Goal: Task Accomplishment & Management: Use online tool/utility

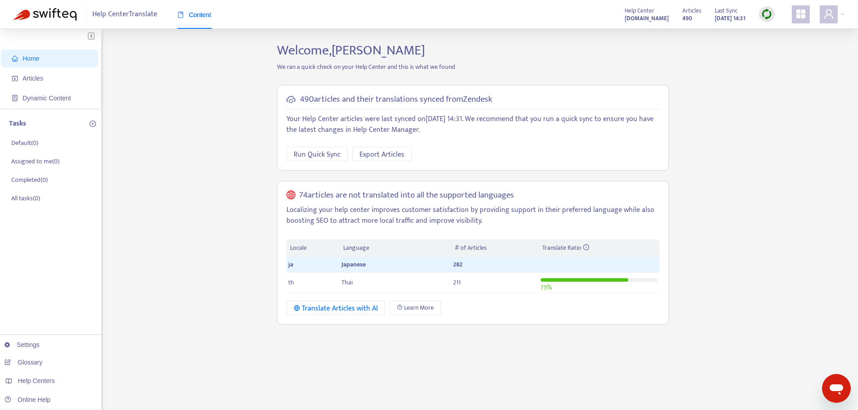
click at [769, 14] on img at bounding box center [766, 14] width 11 height 11
click at [772, 31] on link "Quick Sync" at bounding box center [785, 32] width 38 height 10
click at [38, 81] on span "Articles" at bounding box center [33, 78] width 21 height 7
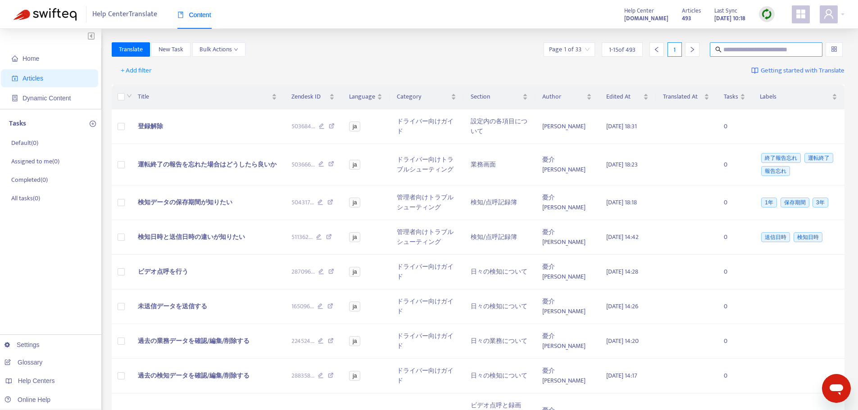
click at [788, 44] on span at bounding box center [765, 49] width 113 height 14
click at [782, 47] on input "text" at bounding box center [766, 50] width 86 height 10
paste input "**********"
type input "**********"
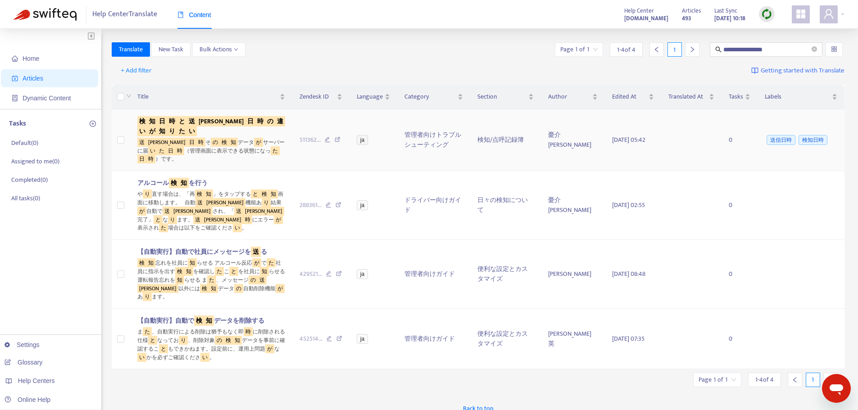
scroll to position [0, 0]
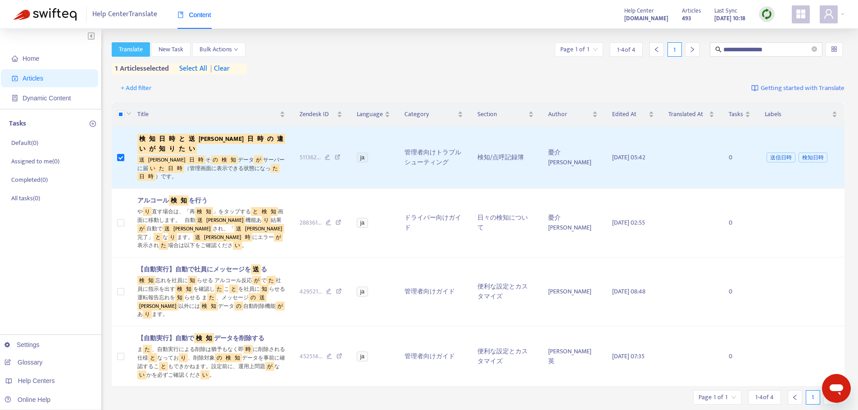
click at [129, 51] on span "Translate" at bounding box center [131, 50] width 24 height 10
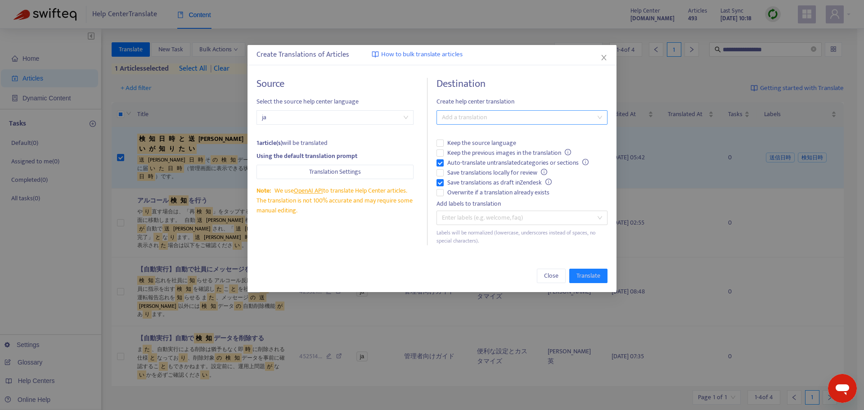
click at [465, 118] on div at bounding box center [518, 117] width 158 height 11
click at [465, 152] on div "Thai ( th )" at bounding box center [522, 150] width 157 height 10
drag, startPoint x: 578, startPoint y: 271, endPoint x: 560, endPoint y: 258, distance: 21.2
click at [579, 273] on span "Translate" at bounding box center [589, 276] width 24 height 10
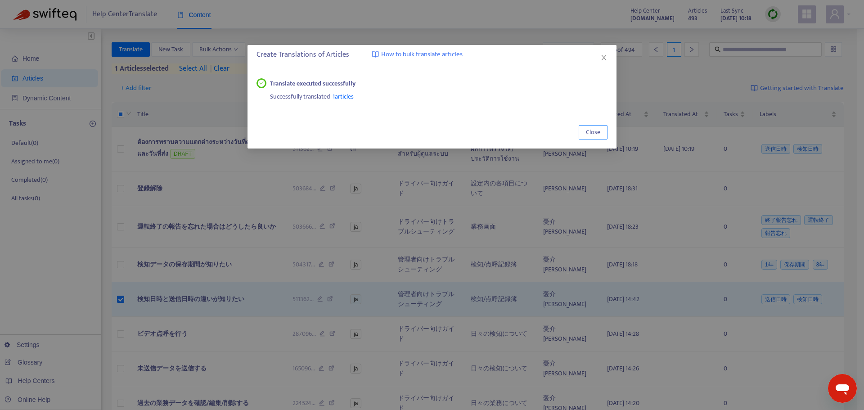
click at [593, 137] on span "Close" at bounding box center [593, 132] width 14 height 10
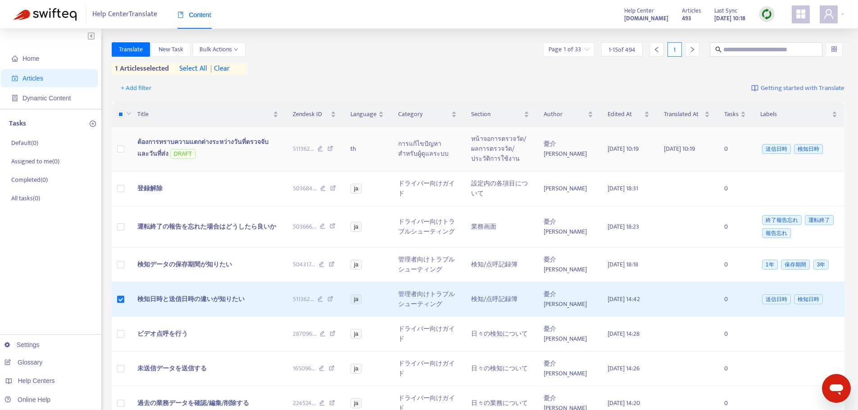
click at [152, 144] on span "ต้องการทราบความแตกต่างระหว่างวันที่ตรวจจับและวันที่ส่ง" at bounding box center [202, 148] width 131 height 22
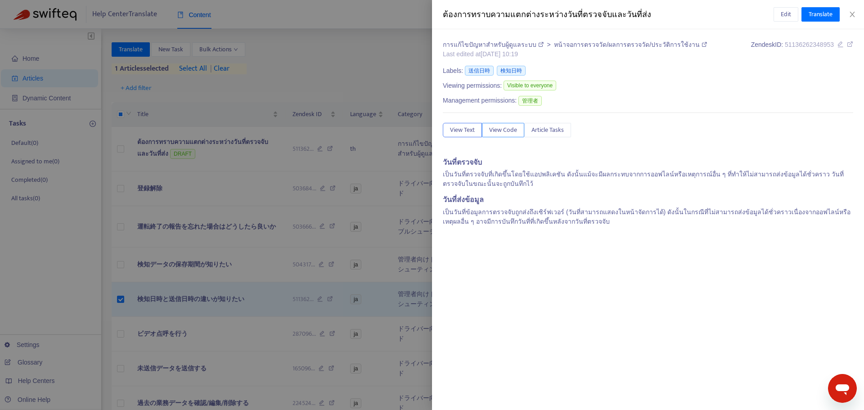
click at [495, 133] on span "View Code" at bounding box center [503, 130] width 28 height 10
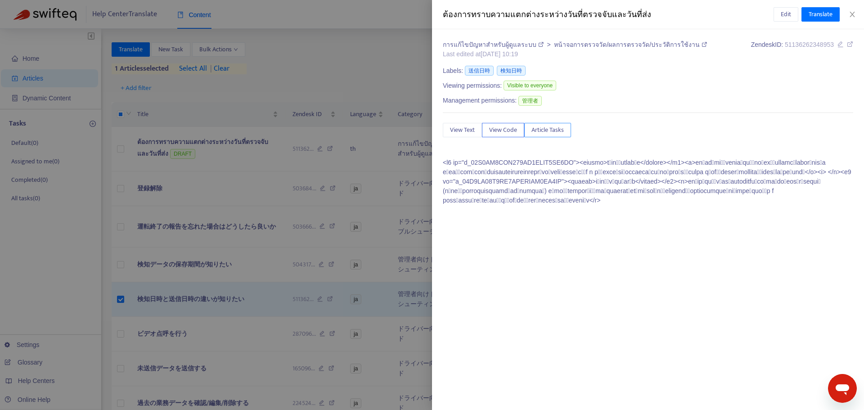
click at [543, 131] on span "Article Tasks" at bounding box center [548, 130] width 32 height 10
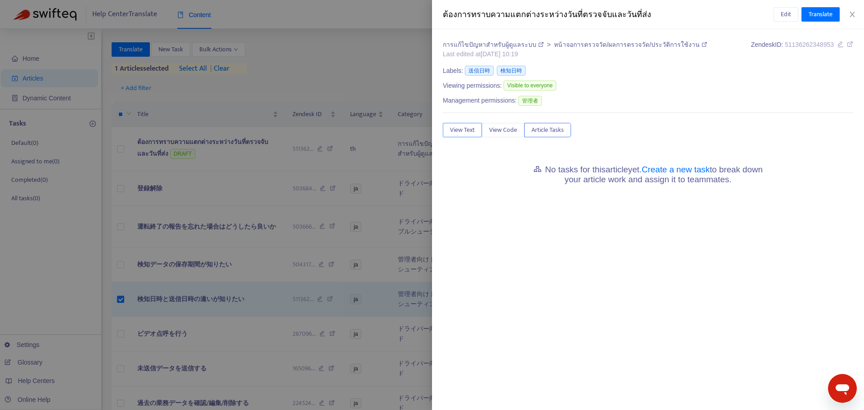
click at [464, 134] on span "View Text" at bounding box center [462, 130] width 25 height 10
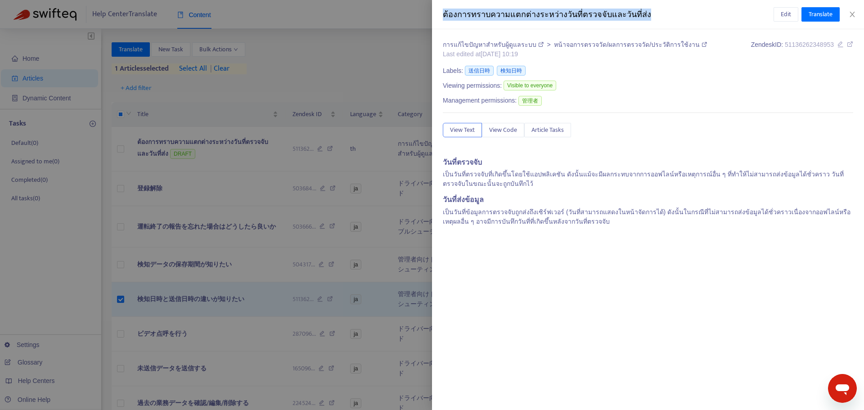
drag, startPoint x: 443, startPoint y: 13, endPoint x: 646, endPoint y: 11, distance: 203.5
click at [646, 11] on div "ต้องการทราบความแตกต่างระหว่างวันที่ตรวจจับและวันที่ส่ง" at bounding box center [608, 15] width 331 height 12
copy div "ต้องการทราบความแตกต่างระหว่างวันที่ตรวจจับและวันที่ส่ง"
click at [854, 14] on icon "close" at bounding box center [852, 14] width 7 height 7
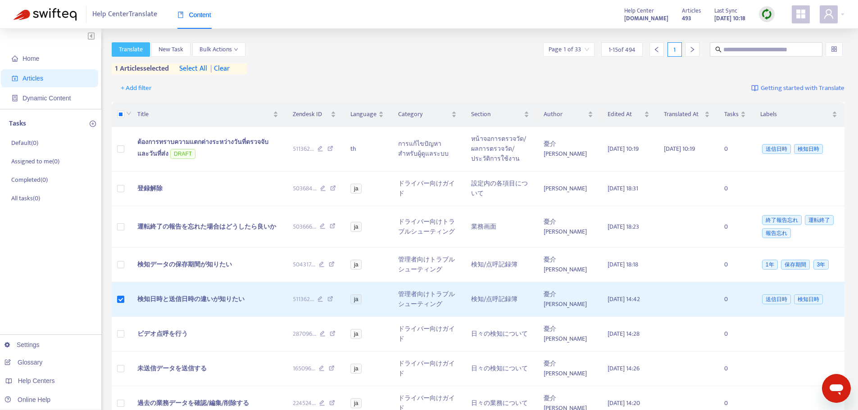
click at [143, 48] on span "Translate" at bounding box center [131, 50] width 24 height 10
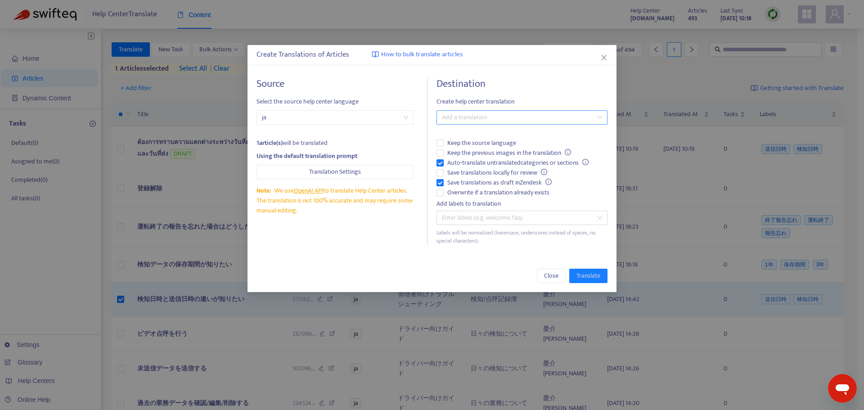
click at [452, 116] on div at bounding box center [518, 117] width 158 height 11
click at [453, 149] on div "Thai ( th )" at bounding box center [522, 150] width 157 height 10
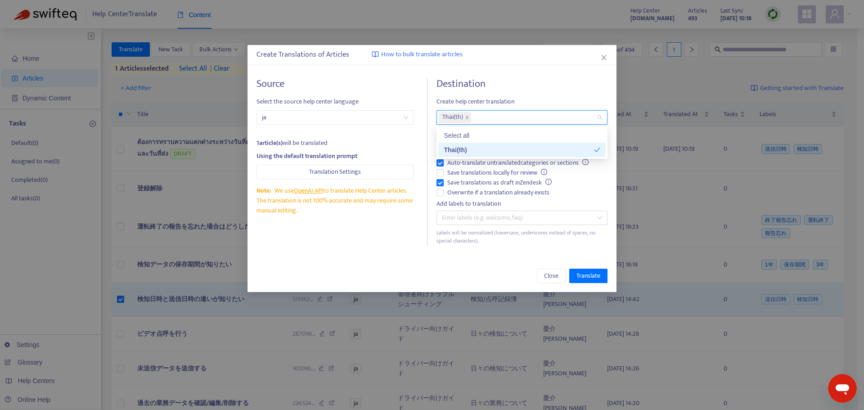
click at [471, 152] on div "Thai ( th )" at bounding box center [519, 150] width 150 height 10
click at [455, 152] on div "Thai ( th )" at bounding box center [522, 150] width 157 height 10
click at [430, 80] on div "Source Select the source help center language ja 1 article(s) will be translate…" at bounding box center [432, 161] width 351 height 167
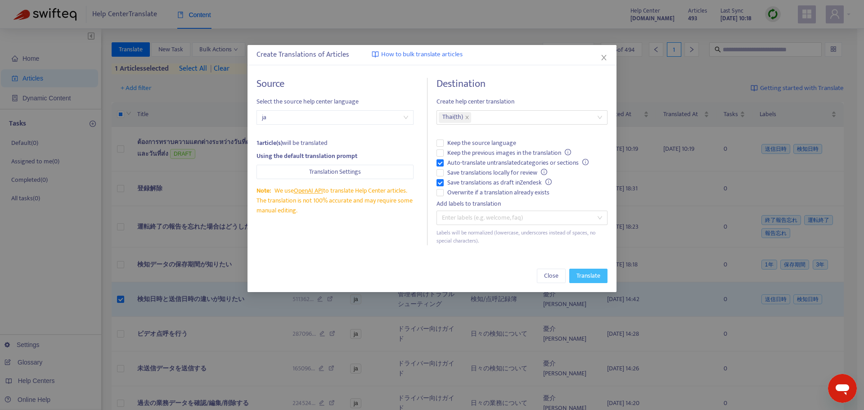
click at [584, 277] on span "Translate" at bounding box center [589, 276] width 24 height 10
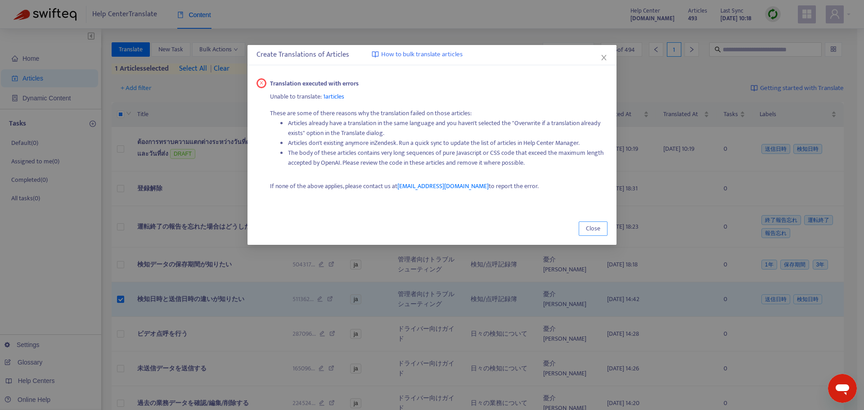
click at [587, 225] on span "Close" at bounding box center [593, 229] width 14 height 10
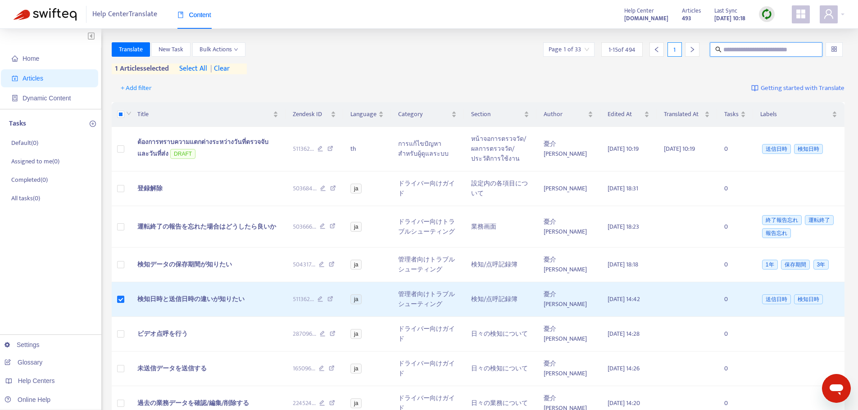
click at [749, 49] on input "text" at bounding box center [766, 50] width 86 height 10
paste input "**********"
type input "**********"
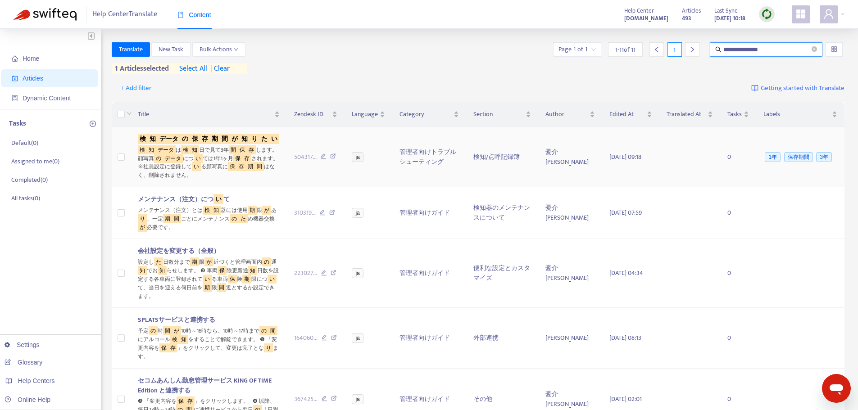
scroll to position [0, 0]
click at [185, 139] on sqkw "の" at bounding box center [185, 139] width 10 height 10
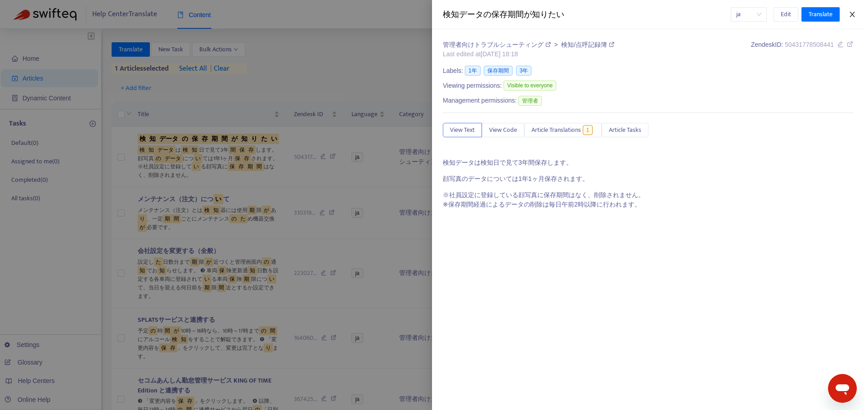
click at [850, 14] on icon "close" at bounding box center [852, 14] width 7 height 7
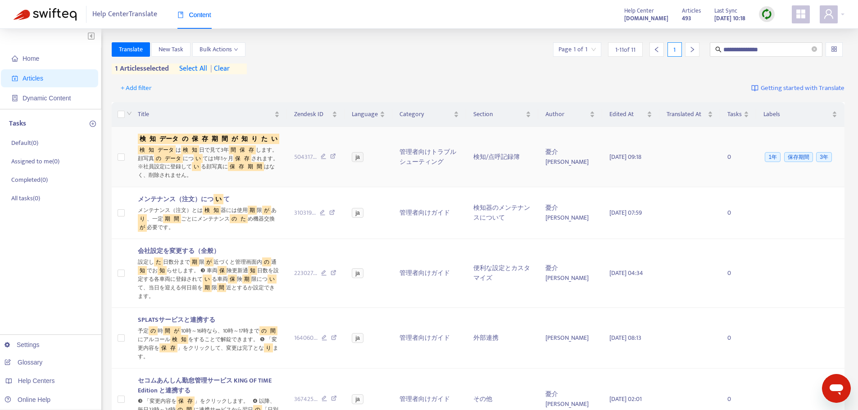
click at [117, 154] on td at bounding box center [121, 157] width 19 height 60
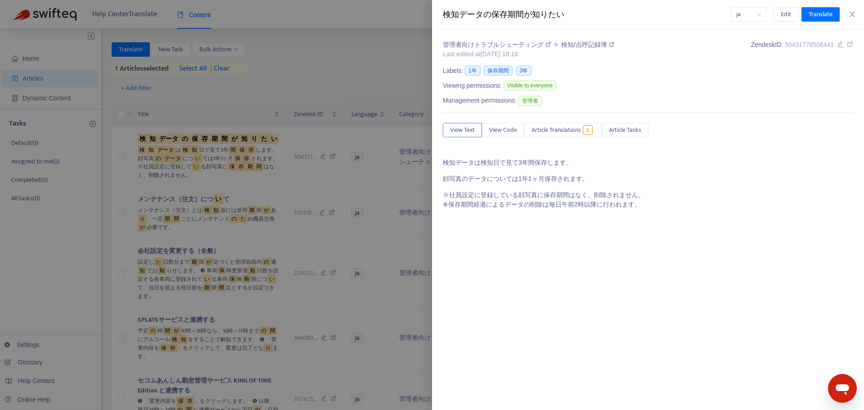
click at [849, 19] on div "ja Edit Translate" at bounding box center [792, 14] width 123 height 14
click at [853, 16] on icon "close" at bounding box center [852, 14] width 7 height 7
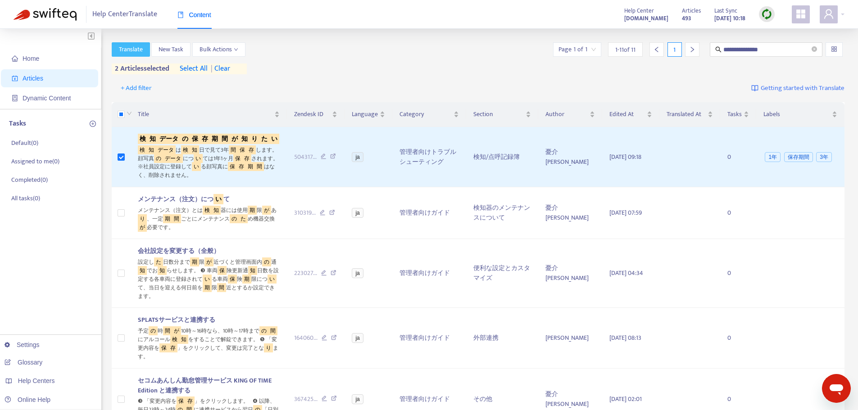
click at [124, 54] on span "Translate" at bounding box center [131, 50] width 24 height 10
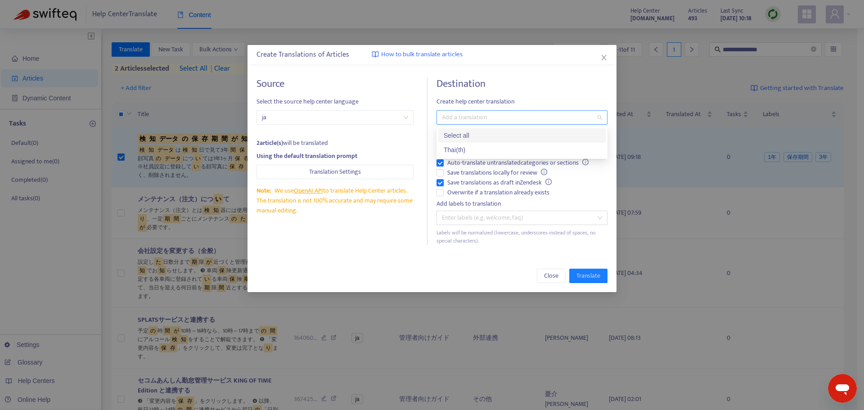
click at [449, 118] on div at bounding box center [518, 117] width 158 height 11
click at [453, 145] on div "Thai ( th )" at bounding box center [522, 150] width 157 height 10
click at [383, 140] on div "2 article(s) will be translated" at bounding box center [335, 143] width 157 height 10
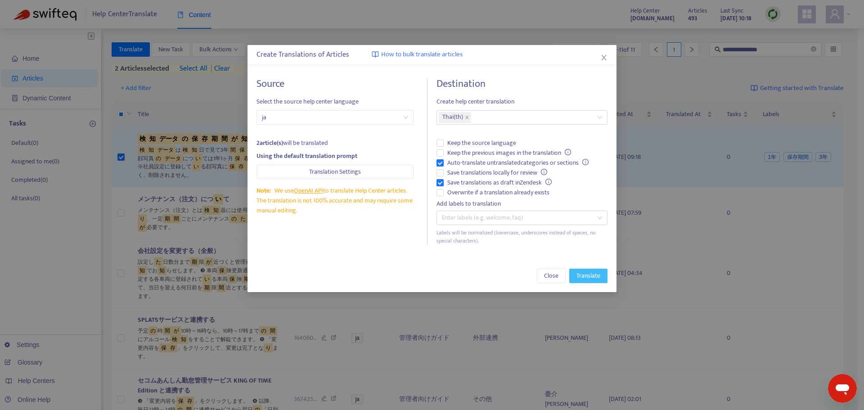
click at [596, 279] on span "Translate" at bounding box center [589, 276] width 24 height 10
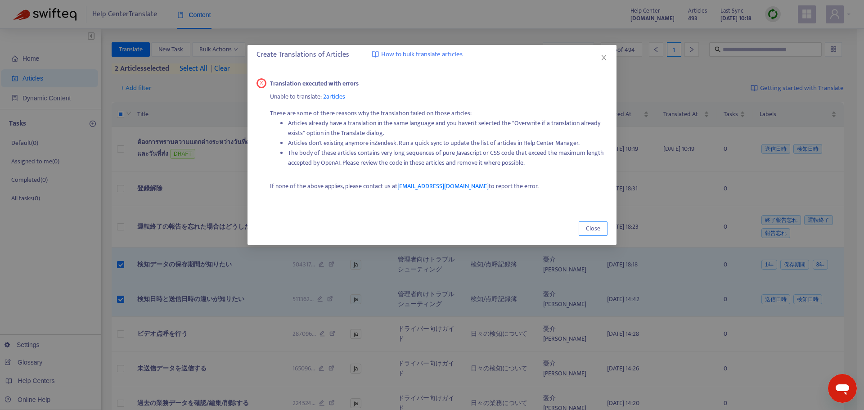
click at [595, 230] on span "Close" at bounding box center [593, 229] width 14 height 10
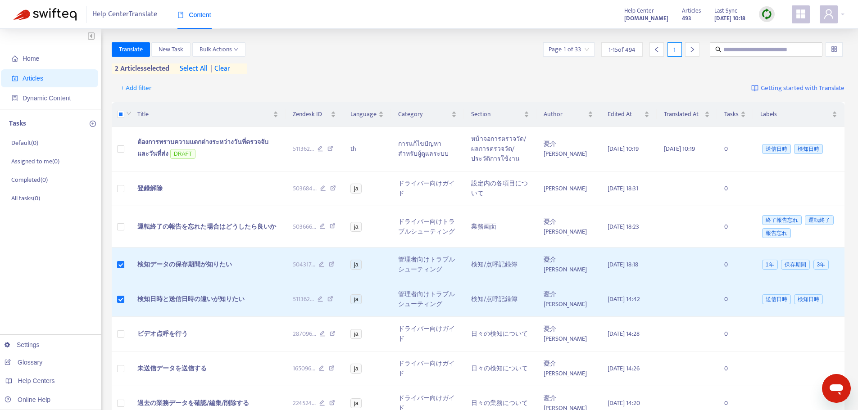
click at [227, 68] on span "| clear" at bounding box center [219, 68] width 23 height 11
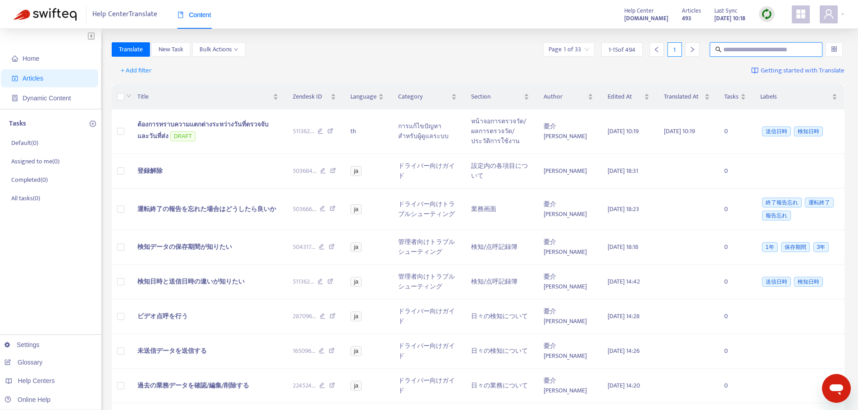
click at [728, 49] on input "text" at bounding box center [766, 50] width 86 height 10
paste input "****"
type input "****"
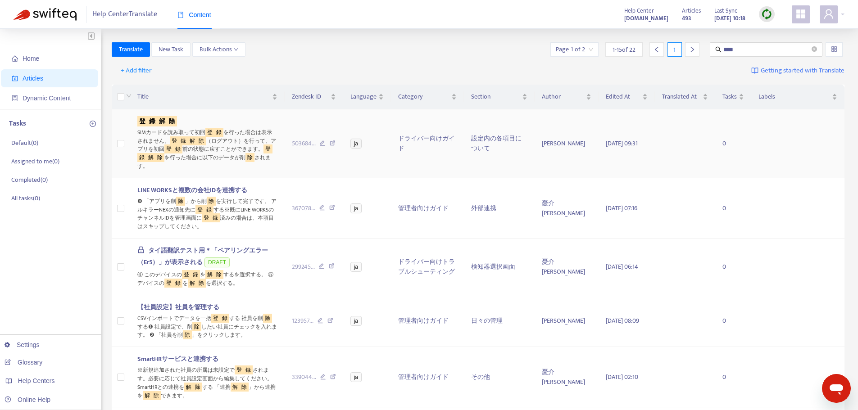
click at [149, 120] on sqkw "録" at bounding box center [152, 121] width 10 height 10
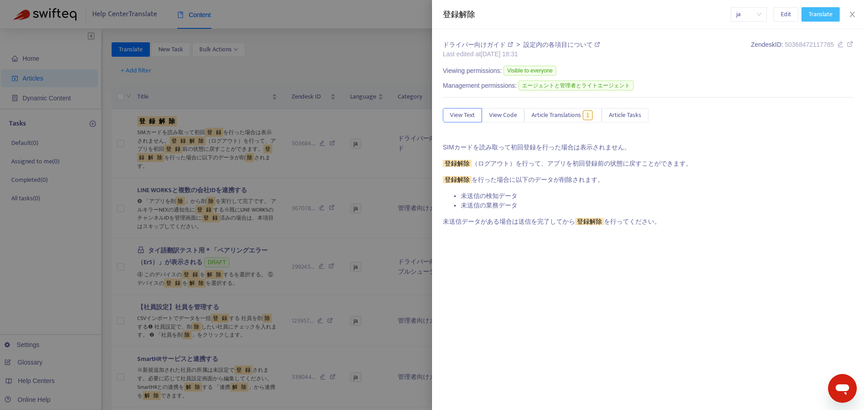
click at [834, 20] on button "Translate" at bounding box center [821, 14] width 38 height 14
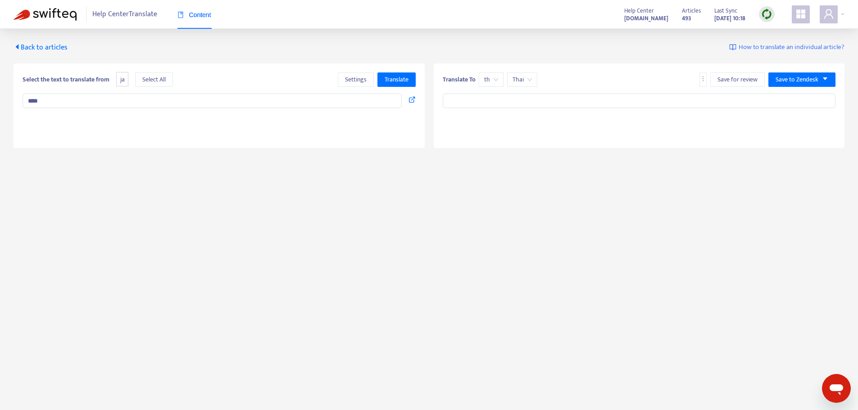
type input "**********"
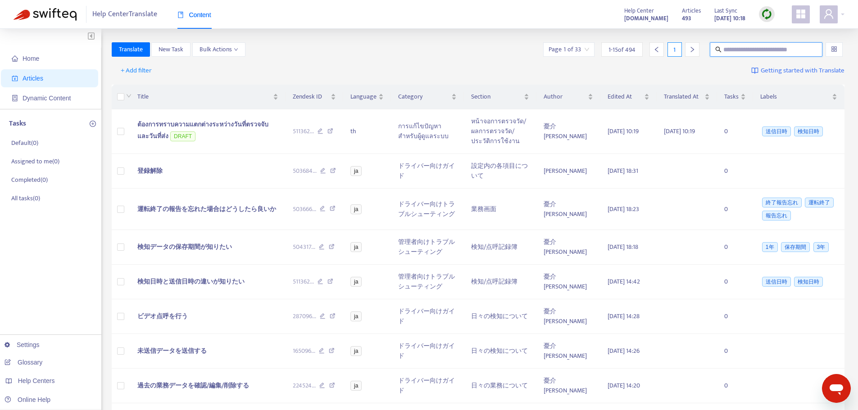
click at [752, 48] on input "text" at bounding box center [766, 50] width 86 height 10
paste input "****"
type input "****"
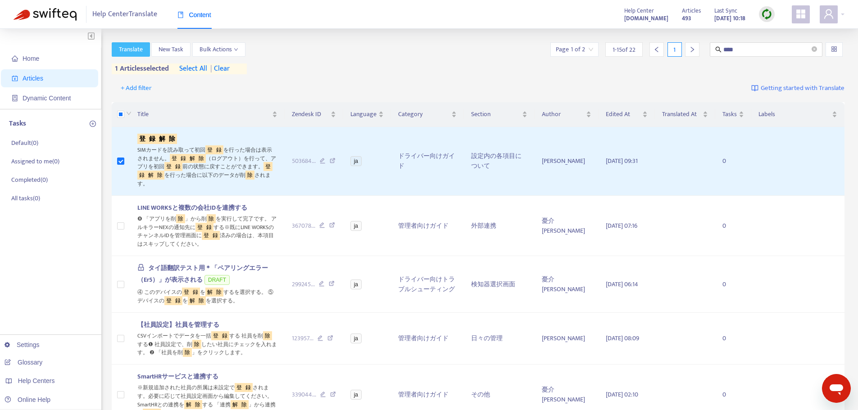
click at [125, 53] on span "Translate" at bounding box center [131, 50] width 24 height 10
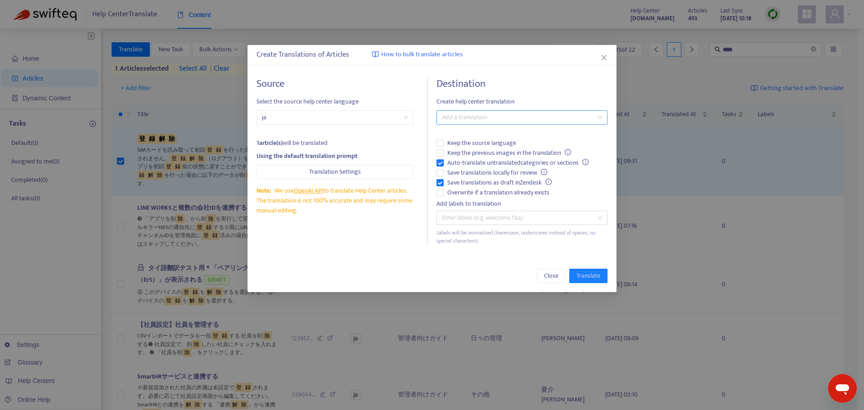
click at [499, 116] on div at bounding box center [518, 117] width 158 height 11
click at [471, 147] on div "Thai ( th )" at bounding box center [522, 150] width 157 height 10
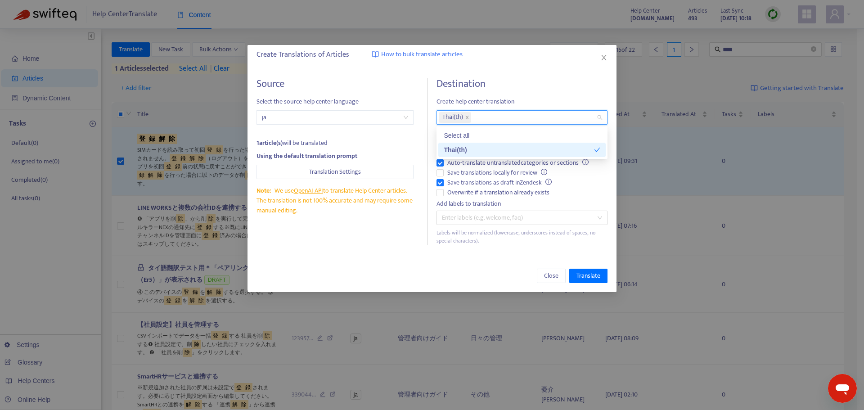
click at [393, 140] on div "1 article(s) will be translated" at bounding box center [335, 143] width 157 height 10
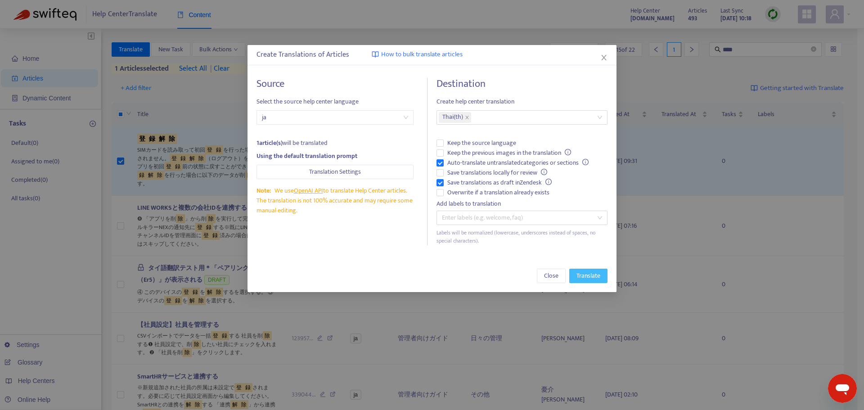
click at [597, 279] on span "Translate" at bounding box center [589, 276] width 24 height 10
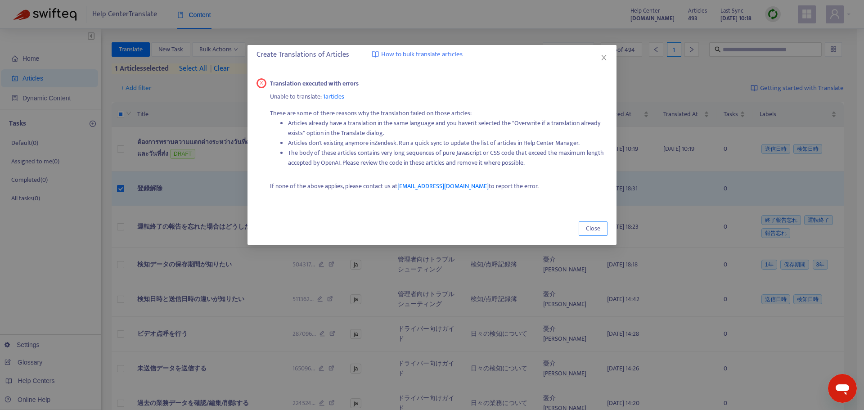
click at [585, 227] on button "Close" at bounding box center [593, 228] width 29 height 14
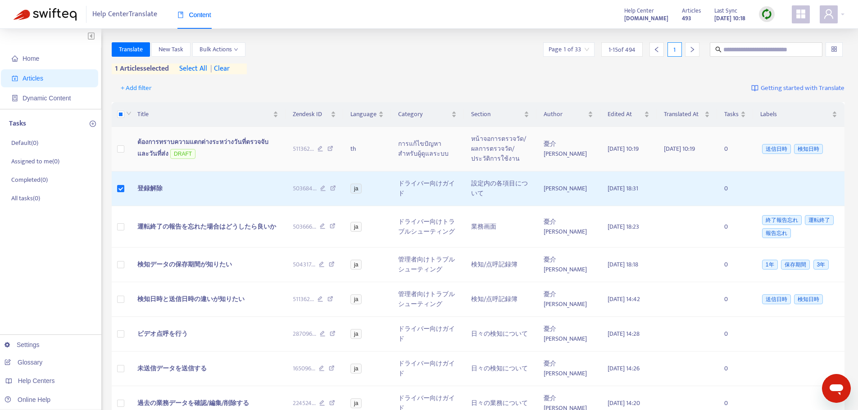
click at [255, 150] on td "ต้องการทราบความแตกต่างระหว่างวันที่ตรวจจับและวันที่ส่ง DRAFT" at bounding box center [207, 149] width 155 height 45
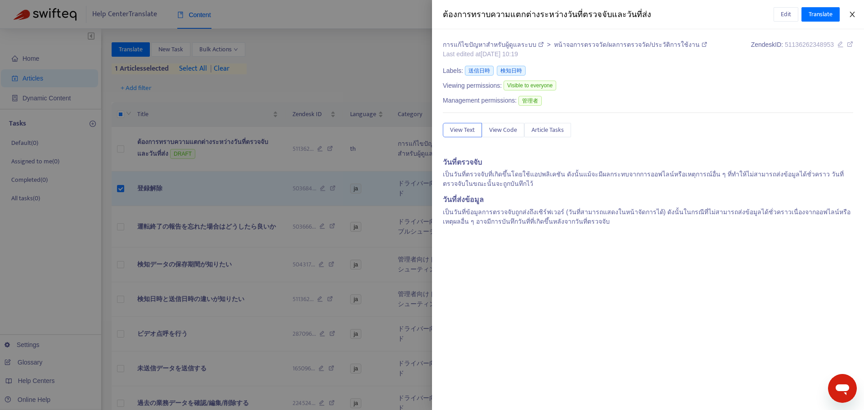
click at [856, 14] on button "Close" at bounding box center [852, 14] width 13 height 9
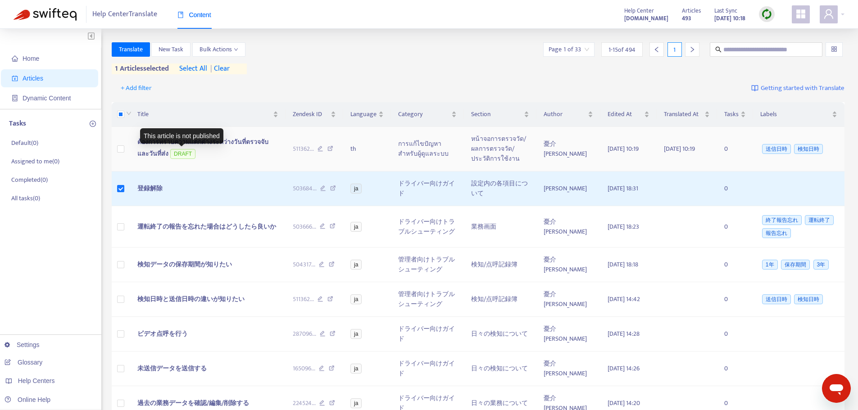
click at [180, 157] on span "DRAFT" at bounding box center [182, 154] width 25 height 10
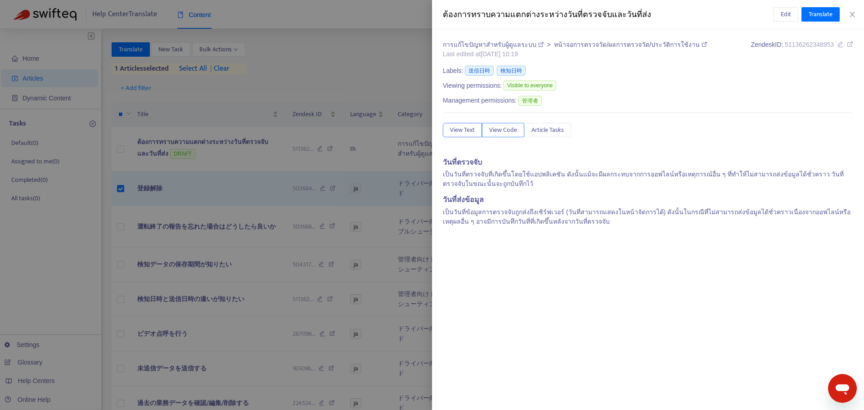
click at [513, 127] on span "View Code" at bounding box center [503, 130] width 28 height 10
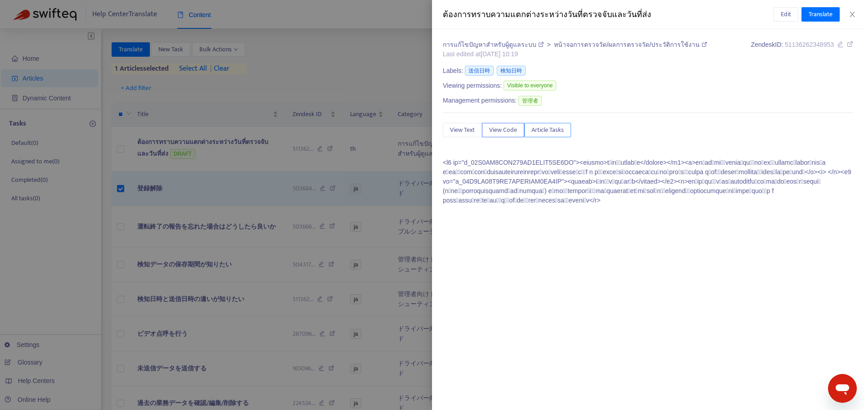
click at [550, 127] on span "Article Tasks" at bounding box center [548, 130] width 32 height 10
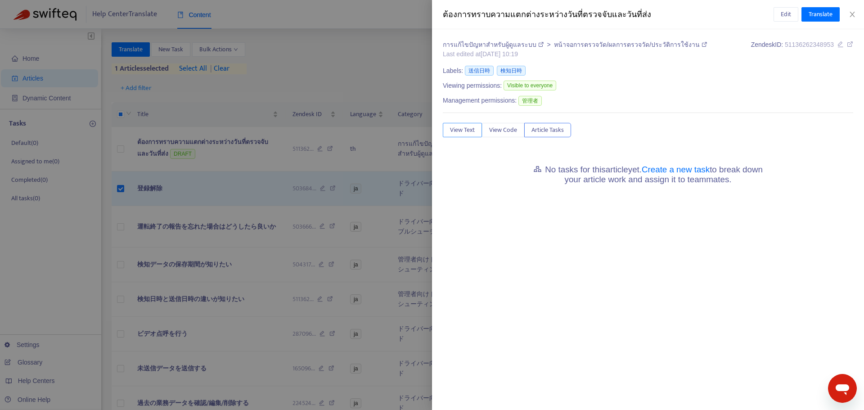
click at [458, 129] on span "View Text" at bounding box center [462, 130] width 25 height 10
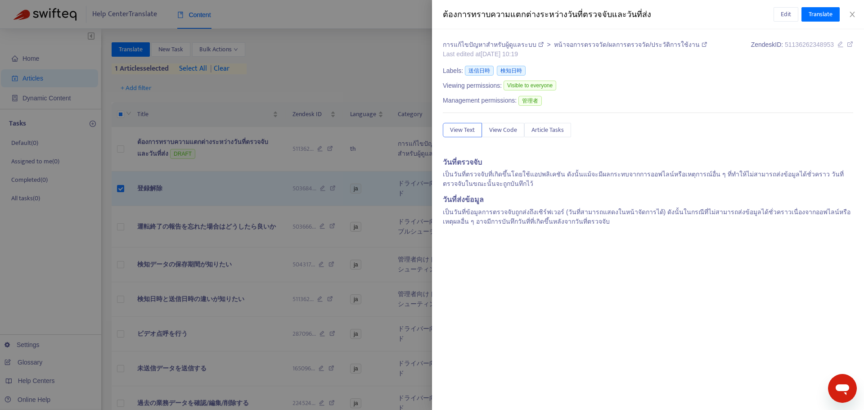
click at [851, 44] on icon at bounding box center [850, 44] width 6 height 6
click at [857, 14] on button "Close" at bounding box center [852, 14] width 13 height 9
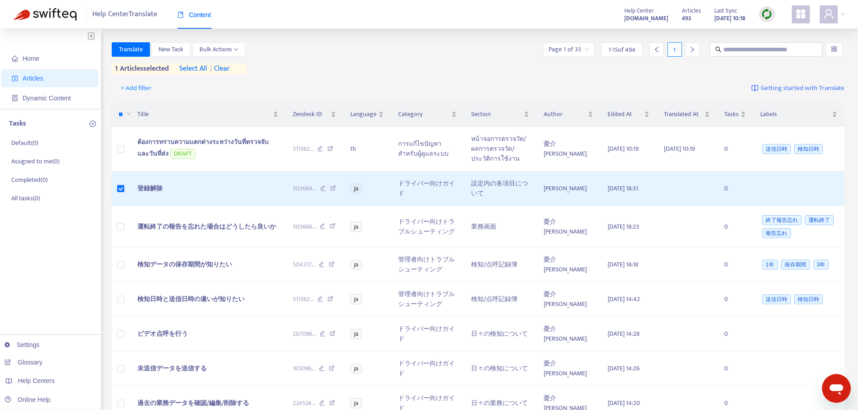
click at [228, 68] on span "| clear" at bounding box center [218, 68] width 23 height 11
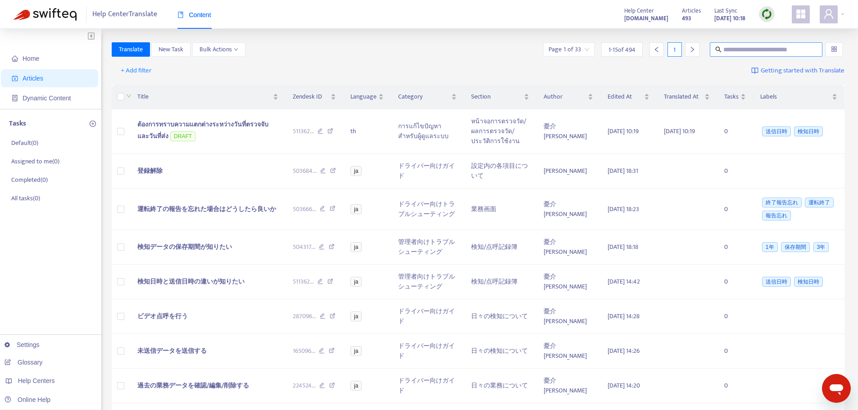
click at [778, 51] on input "text" at bounding box center [766, 50] width 86 height 10
paste input "**********"
type input "**********"
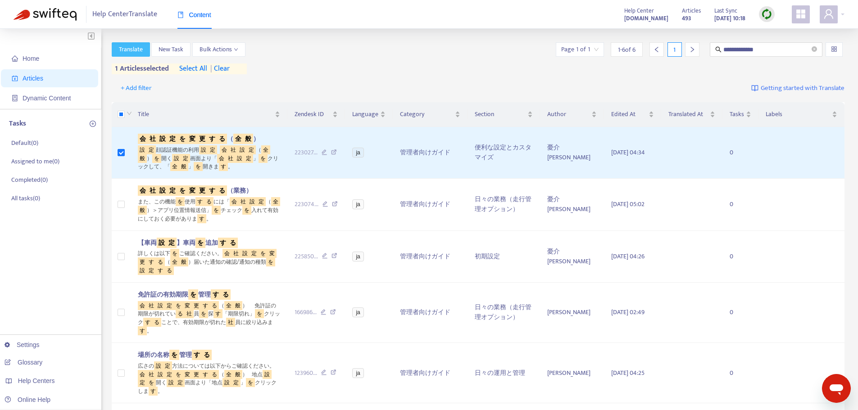
click at [131, 47] on span "Translate" at bounding box center [131, 50] width 24 height 10
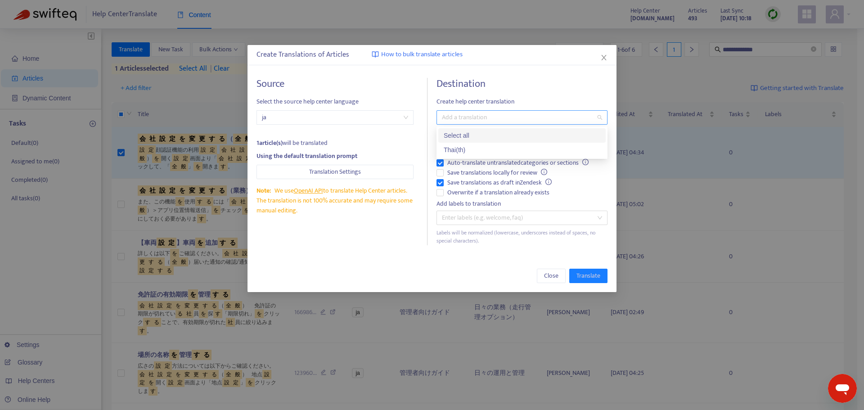
click at [491, 124] on div "Add a translation" at bounding box center [522, 117] width 171 height 14
click at [463, 148] on div "Thai ( th )" at bounding box center [522, 150] width 157 height 10
click at [388, 137] on div "Source Select the source help center language ja 1 article(s) will be translate…" at bounding box center [342, 161] width 171 height 167
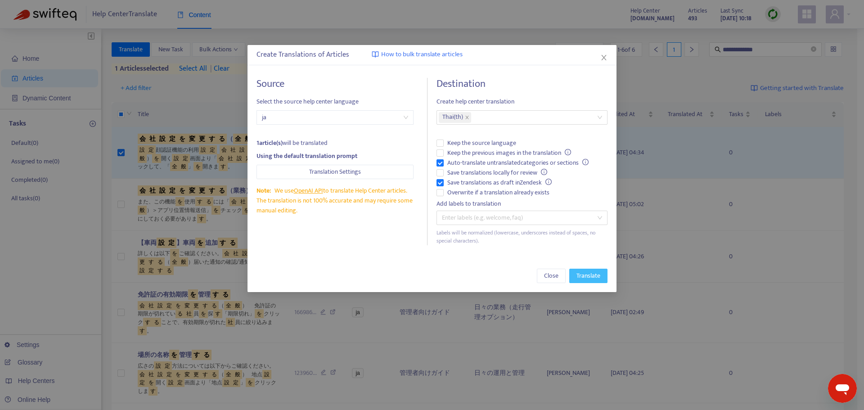
click at [592, 278] on span "Translate" at bounding box center [589, 276] width 24 height 10
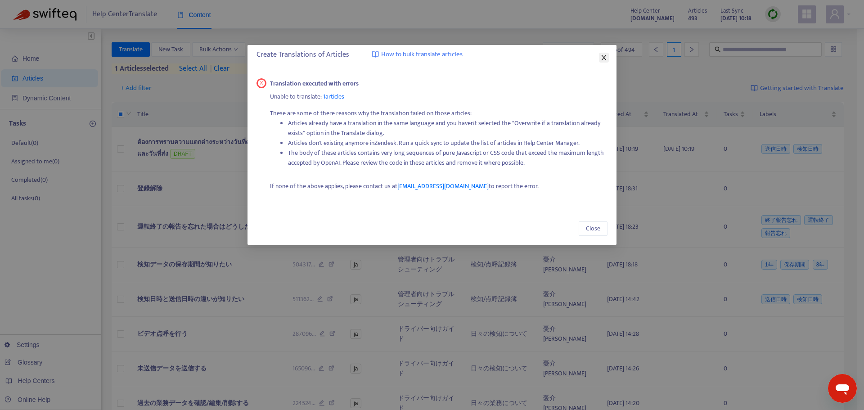
click at [606, 57] on icon "close" at bounding box center [604, 57] width 7 height 7
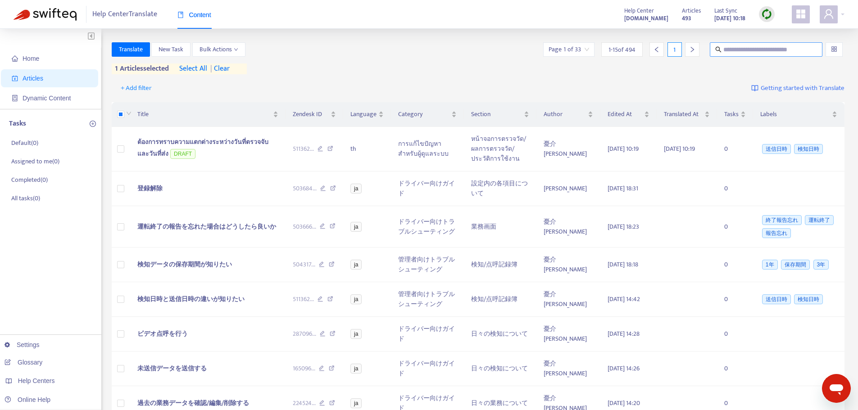
click at [764, 49] on input "text" at bounding box center [766, 50] width 86 height 10
paste input "**********"
type input "**********"
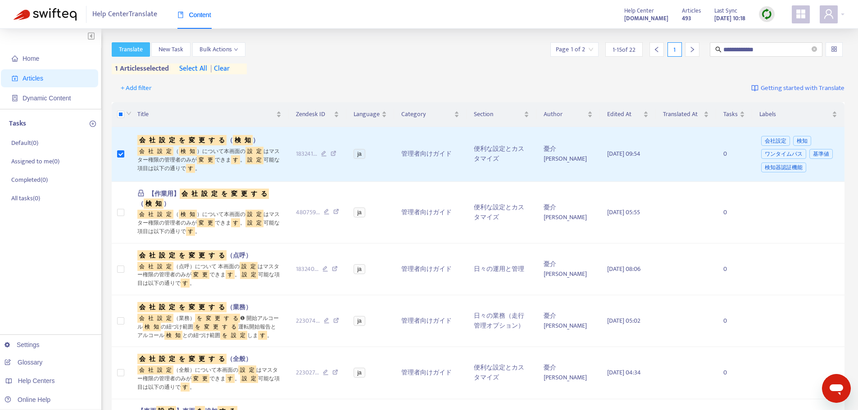
click at [117, 47] on button "Translate" at bounding box center [131, 49] width 38 height 14
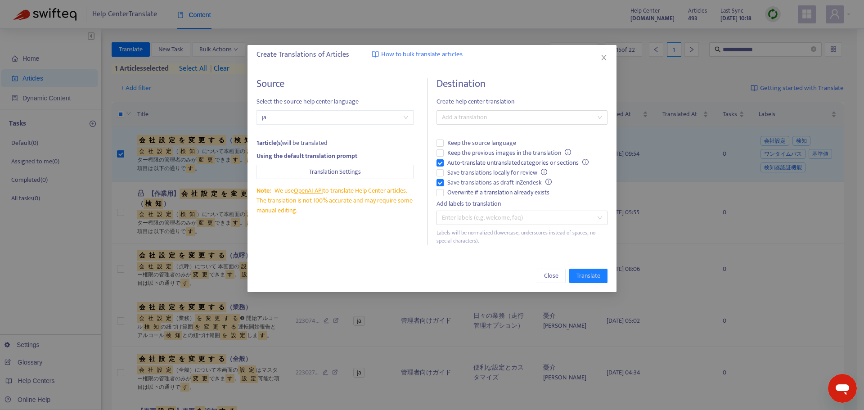
click at [460, 108] on div "Destination Create help center translation Add a translation Keep the source la…" at bounding box center [522, 161] width 171 height 167
click at [460, 111] on div "Add a translation" at bounding box center [522, 117] width 171 height 14
click at [459, 146] on div "Thai ( th )" at bounding box center [522, 150] width 157 height 10
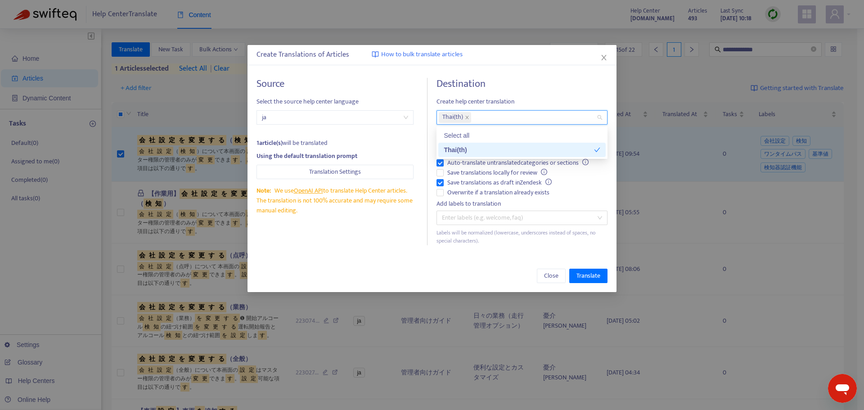
click at [397, 142] on div "1 article(s) will be translated" at bounding box center [335, 143] width 157 height 10
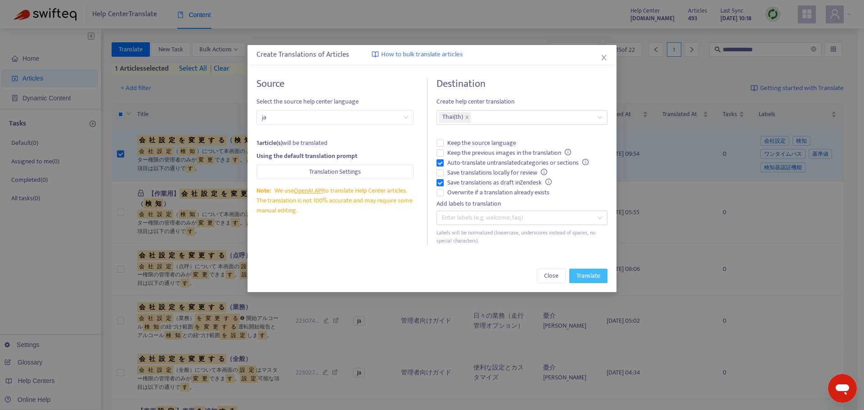
click at [594, 276] on span "Translate" at bounding box center [589, 276] width 24 height 10
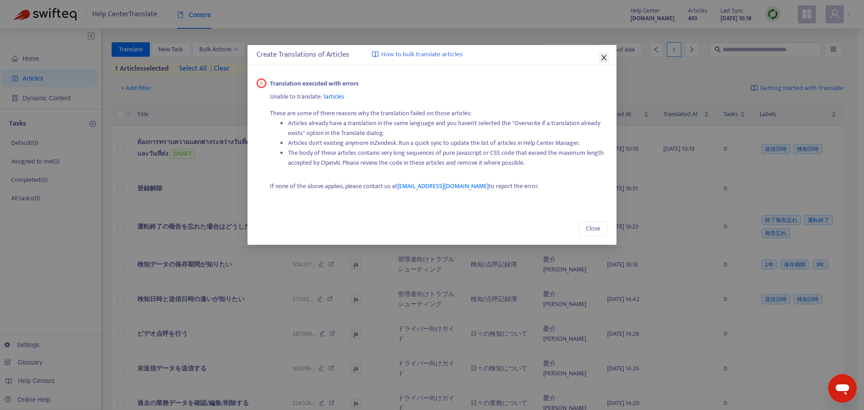
click at [606, 59] on icon "close" at bounding box center [604, 57] width 7 height 7
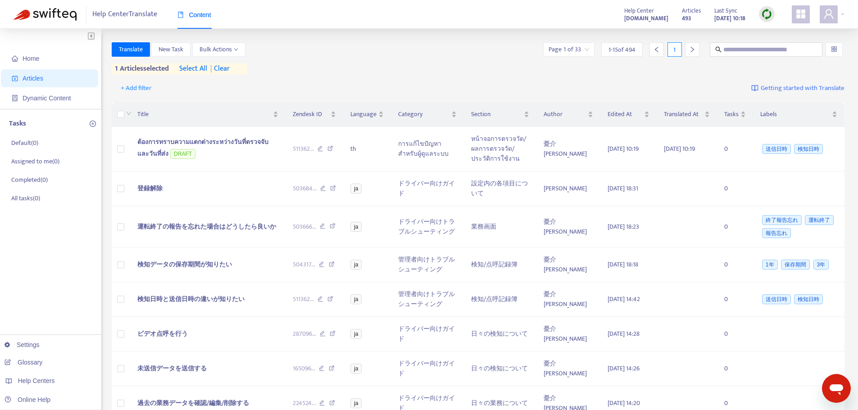
click at [223, 65] on span "| clear" at bounding box center [218, 68] width 23 height 11
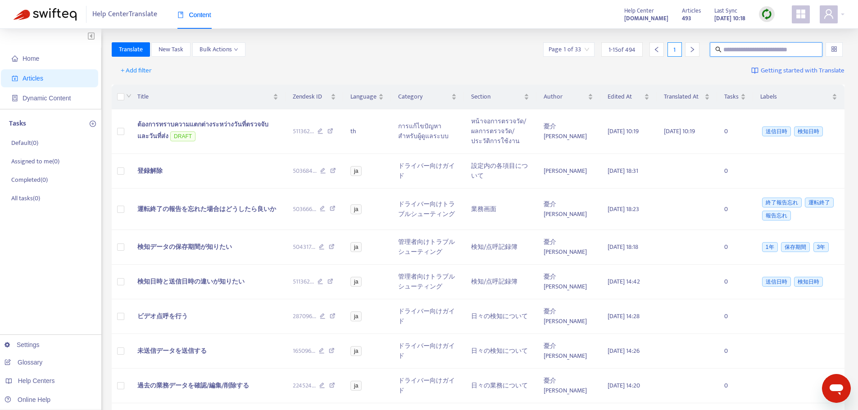
click at [755, 51] on input "text" at bounding box center [766, 50] width 86 height 10
paste input "**********"
type input "**********"
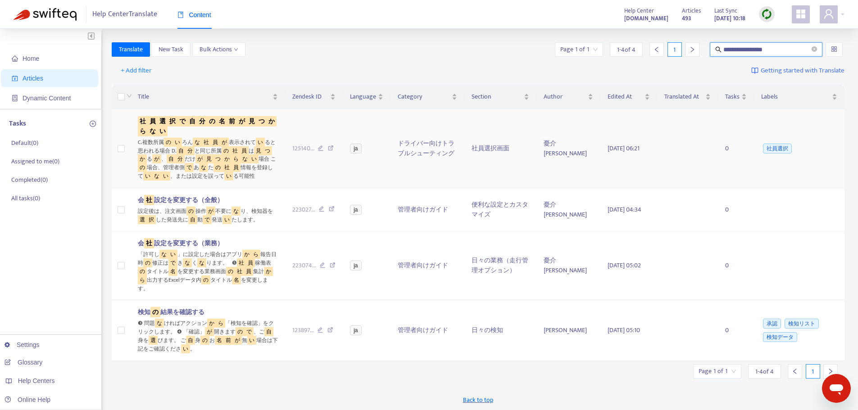
scroll to position [0, 0]
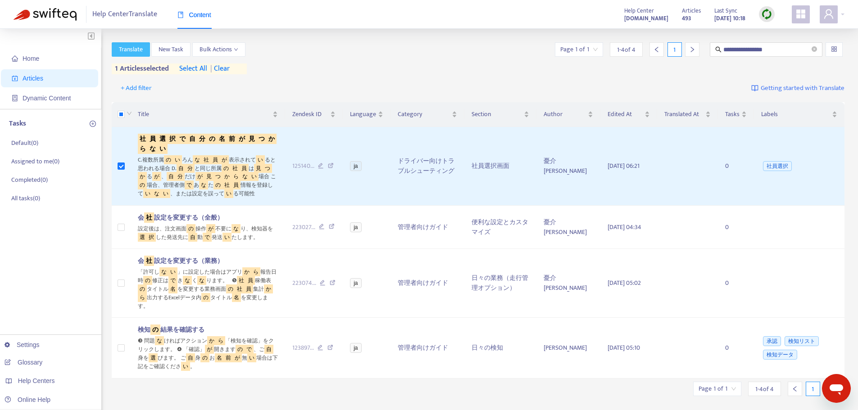
click at [140, 48] on span "Translate" at bounding box center [131, 50] width 24 height 10
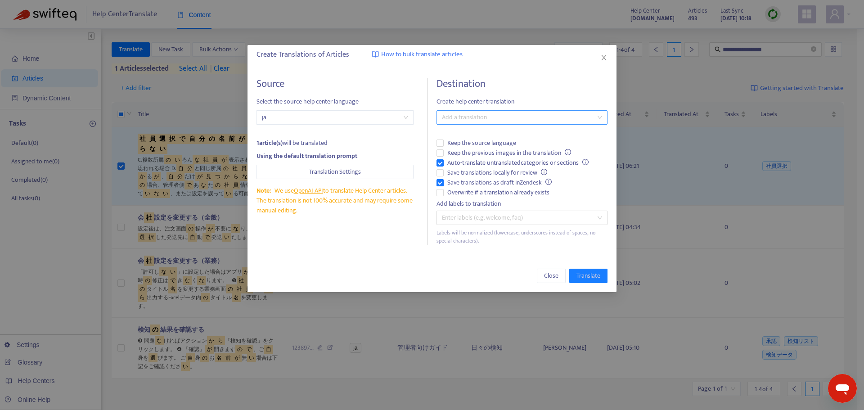
click at [486, 116] on div at bounding box center [518, 117] width 158 height 11
click at [481, 145] on div "Thai ( th )" at bounding box center [522, 150] width 157 height 10
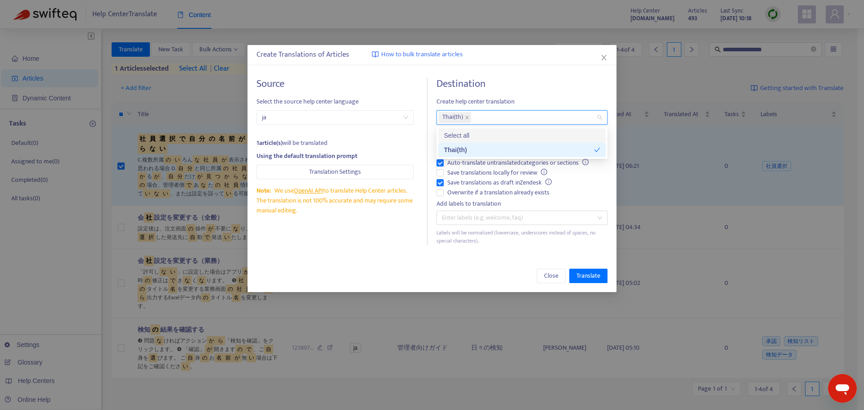
click at [377, 75] on div "Source Select the source help center language ja 1 article(s) will be translate…" at bounding box center [432, 161] width 369 height 185
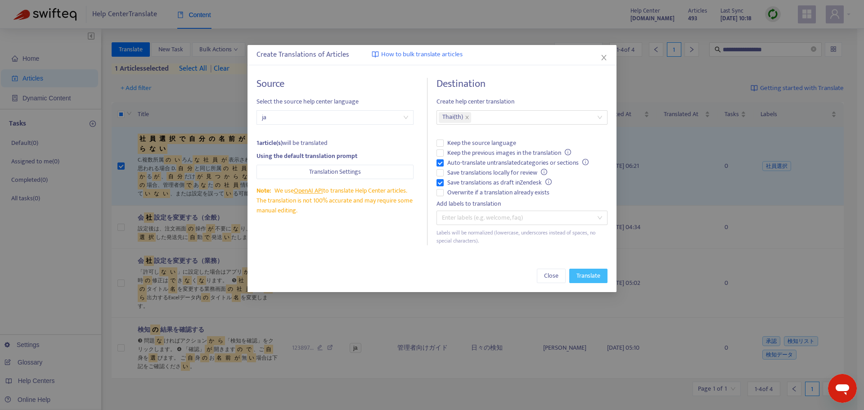
click at [599, 274] on span "Translate" at bounding box center [589, 276] width 24 height 10
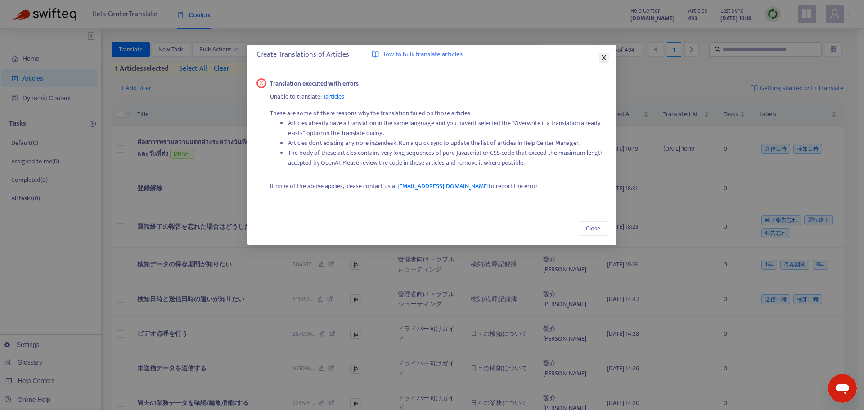
click at [603, 55] on icon "close" at bounding box center [604, 57] width 7 height 7
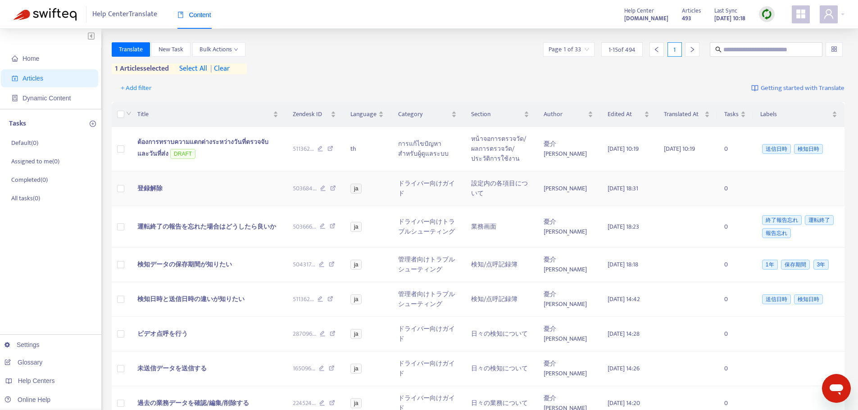
click at [157, 188] on span "登録解除" at bounding box center [149, 188] width 25 height 10
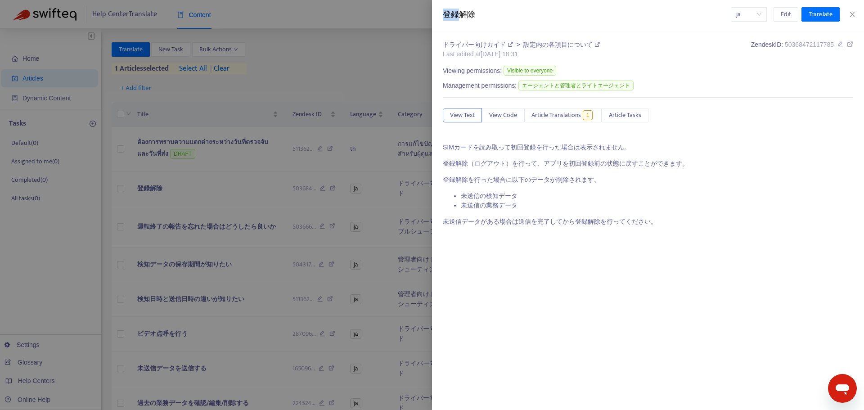
drag, startPoint x: 443, startPoint y: 14, endPoint x: 462, endPoint y: 13, distance: 19.8
click at [462, 13] on div "登録解除 ja Edit Translate" at bounding box center [648, 14] width 432 height 29
click at [749, 16] on span "ja" at bounding box center [749, 15] width 25 height 14
click at [727, 34] on div "th" at bounding box center [681, 32] width 157 height 10
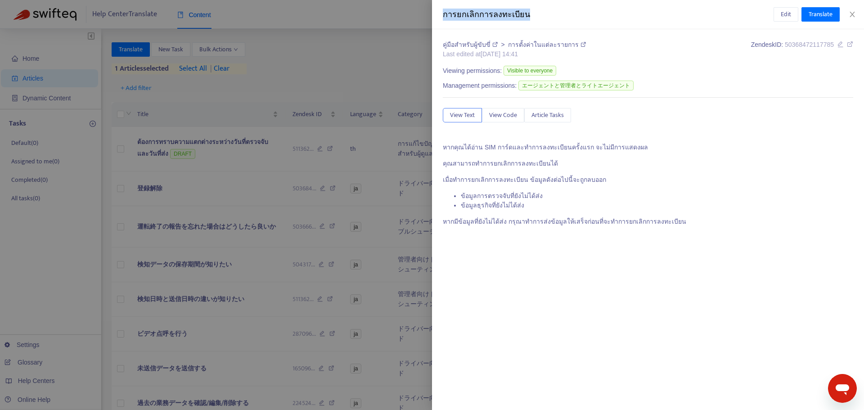
drag, startPoint x: 444, startPoint y: 16, endPoint x: 528, endPoint y: 13, distance: 83.3
click at [528, 13] on div "การยกเลิกการลงทะเบียน" at bounding box center [608, 15] width 331 height 12
click at [778, 12] on button "Edit" at bounding box center [786, 14] width 25 height 14
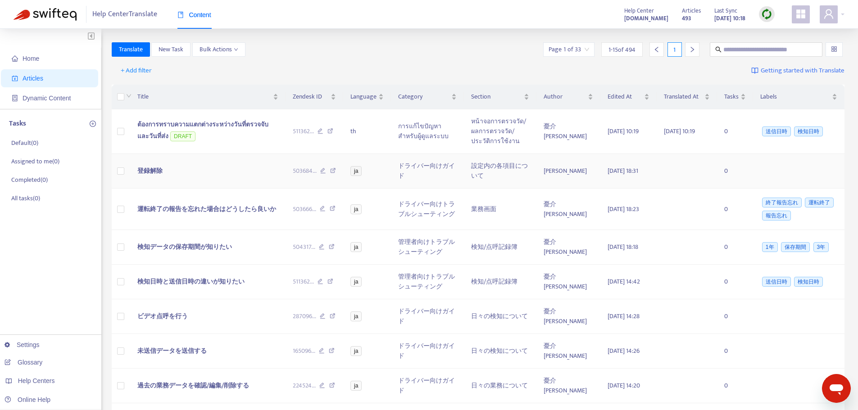
click at [149, 169] on span "登録解除" at bounding box center [149, 171] width 25 height 10
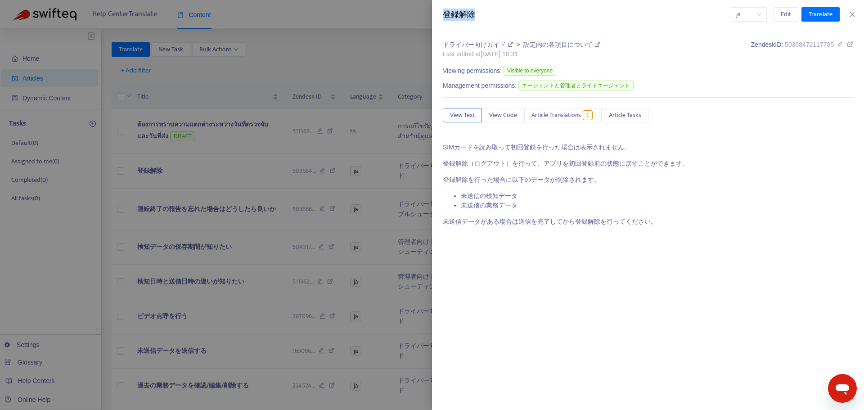
drag, startPoint x: 475, startPoint y: 17, endPoint x: 444, endPoint y: 10, distance: 31.9
click at [444, 10] on div "登録解除" at bounding box center [587, 15] width 288 height 12
copy div "登録解除"
click at [851, 14] on icon "close" at bounding box center [852, 14] width 7 height 7
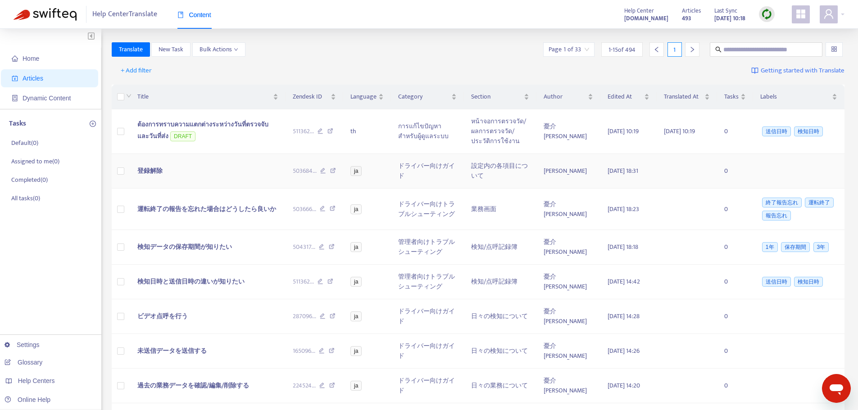
click at [145, 173] on span "登録解除" at bounding box center [149, 171] width 25 height 10
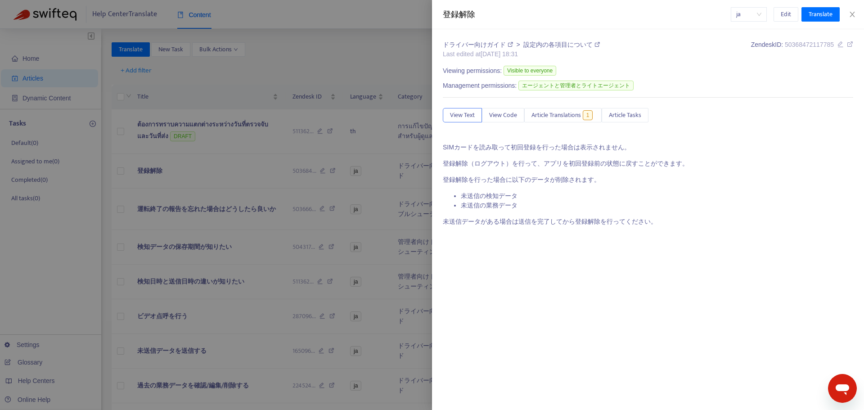
click at [737, 13] on span "ja" at bounding box center [749, 15] width 25 height 14
click at [691, 32] on div "th" at bounding box center [681, 32] width 157 height 10
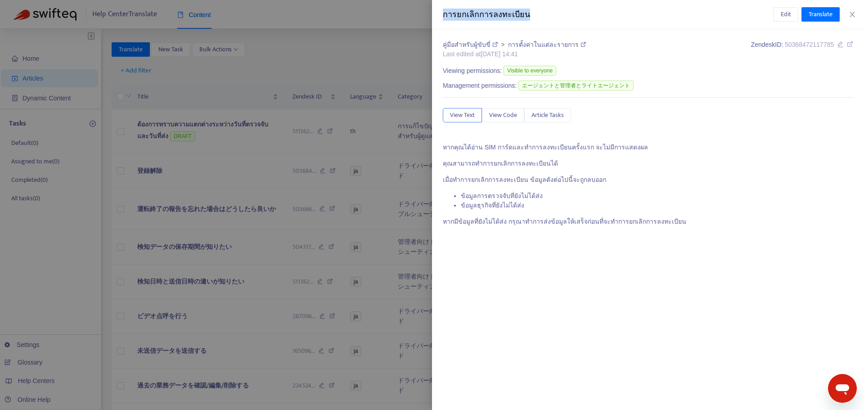
drag, startPoint x: 443, startPoint y: 14, endPoint x: 526, endPoint y: 15, distance: 83.3
click at [526, 15] on div "การยกเลิกการลงทะเบียน Edit Translate" at bounding box center [648, 14] width 432 height 29
copy div "การยกเลิกการลงทะเบียน"
click at [855, 12] on icon "close" at bounding box center [852, 14] width 7 height 7
